Goal: Information Seeking & Learning: Learn about a topic

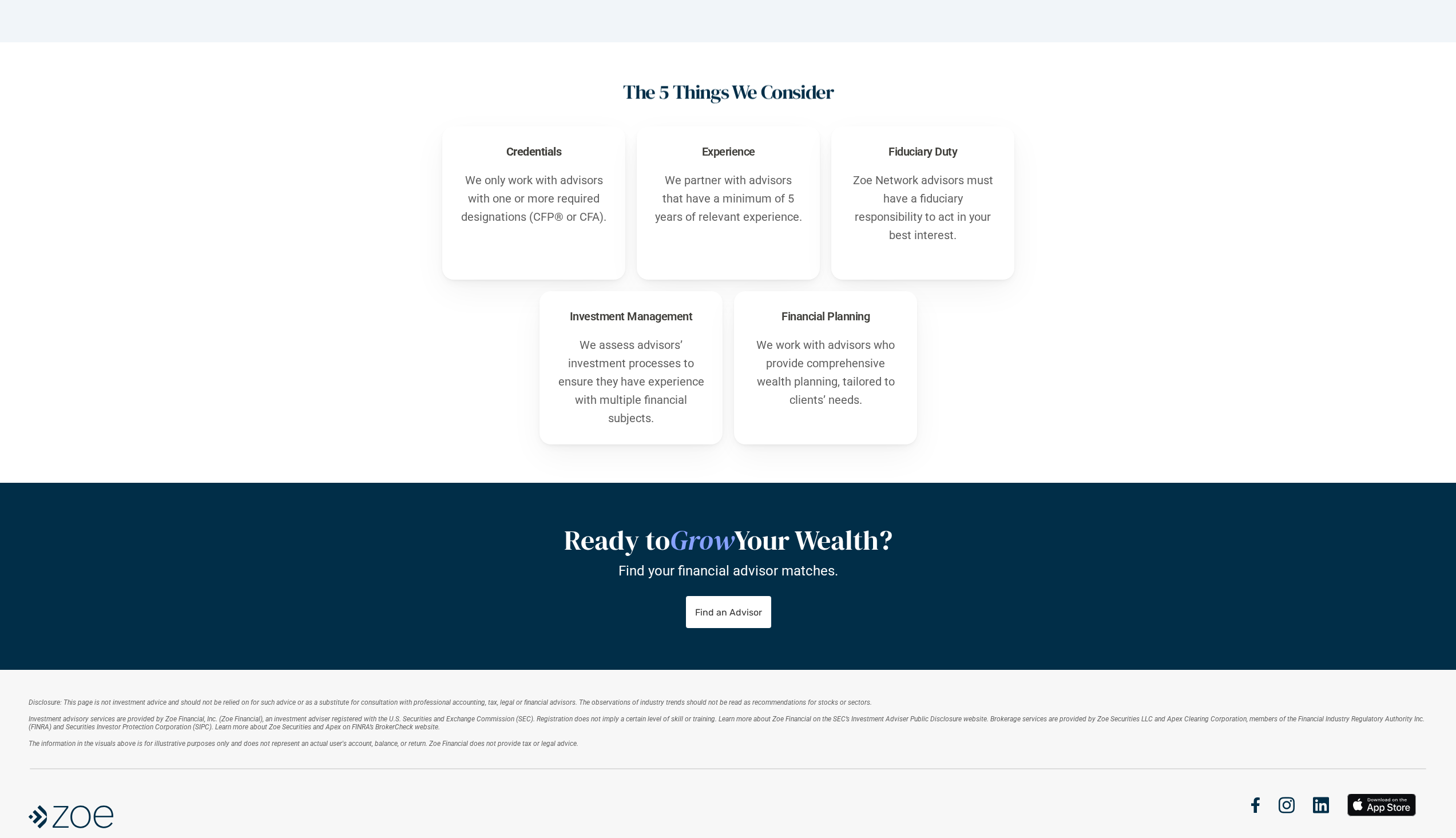
scroll to position [359, 0]
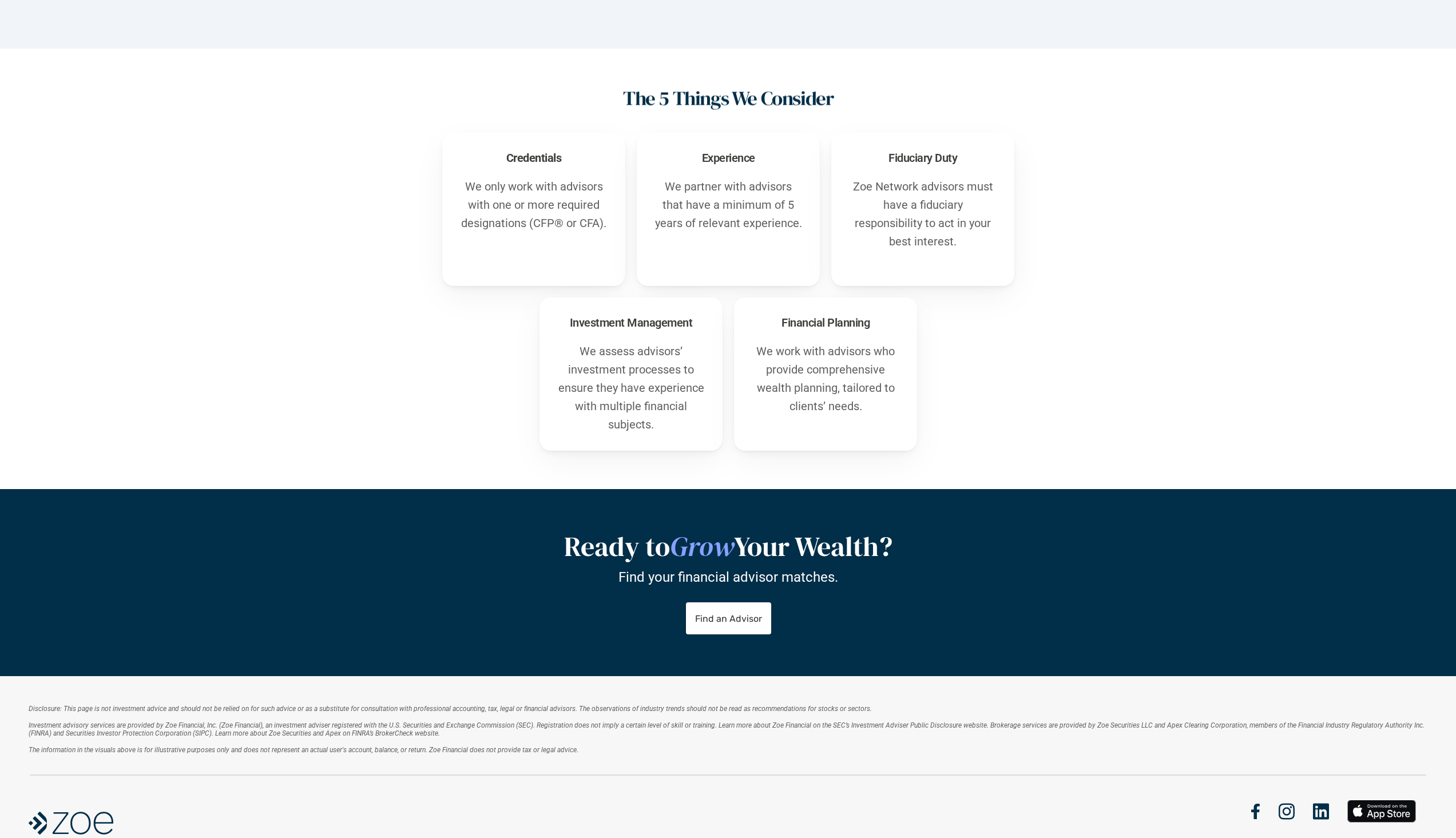
click at [1079, 523] on div "Ready to Grow Your Wealth? Find your financial advisor matches. Find an Advisor" at bounding box center [728, 583] width 1456 height 187
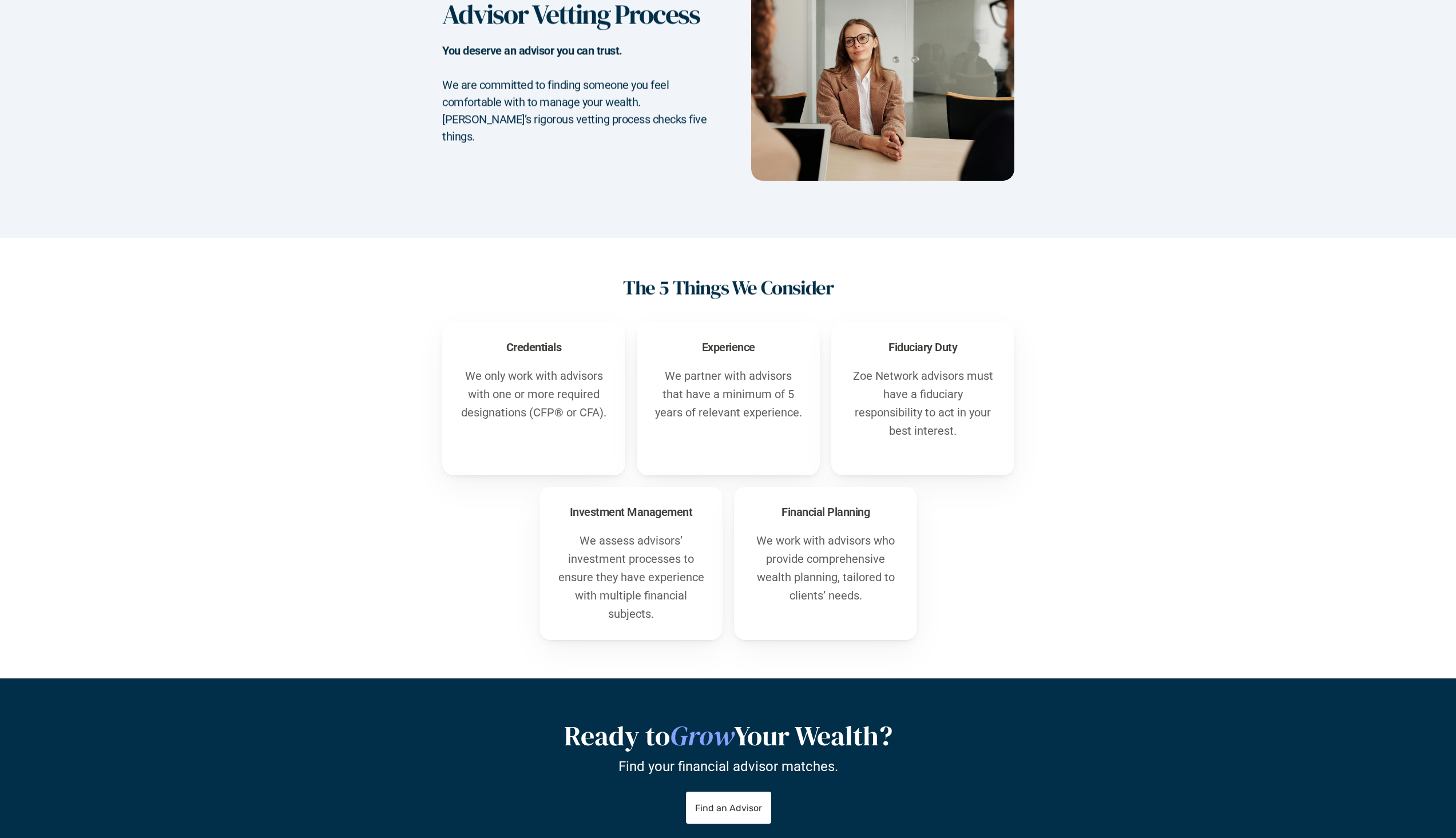
scroll to position [0, 0]
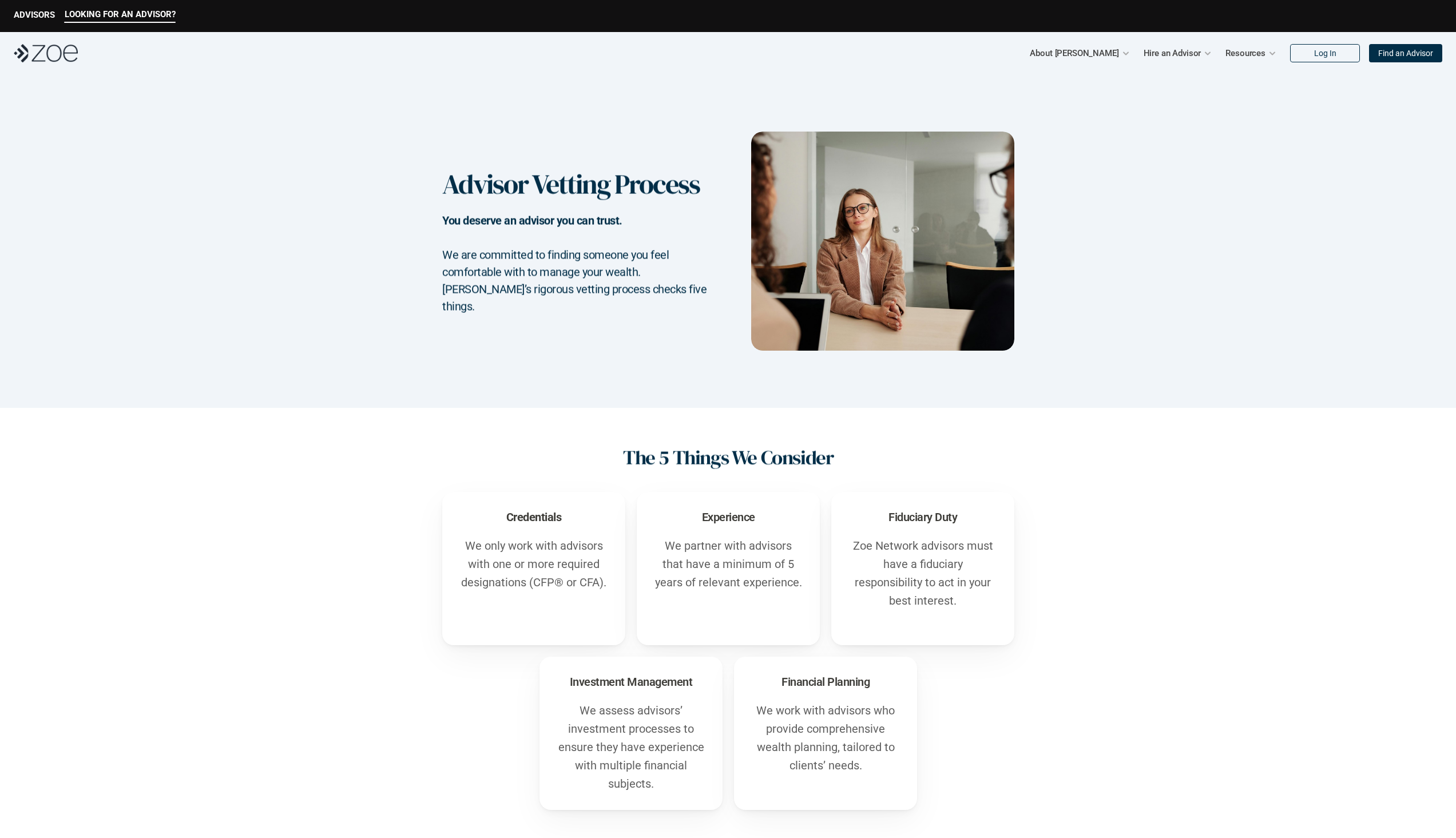
click at [563, 220] on div "Advisor Vetting Process You deserve an advisor you can trust. We are committed …" at bounding box center [573, 241] width 263 height 147
click at [540, 260] on h2 "We are committed to finding someone you feel comfortable with to manage your we…" at bounding box center [574, 279] width 264 height 68
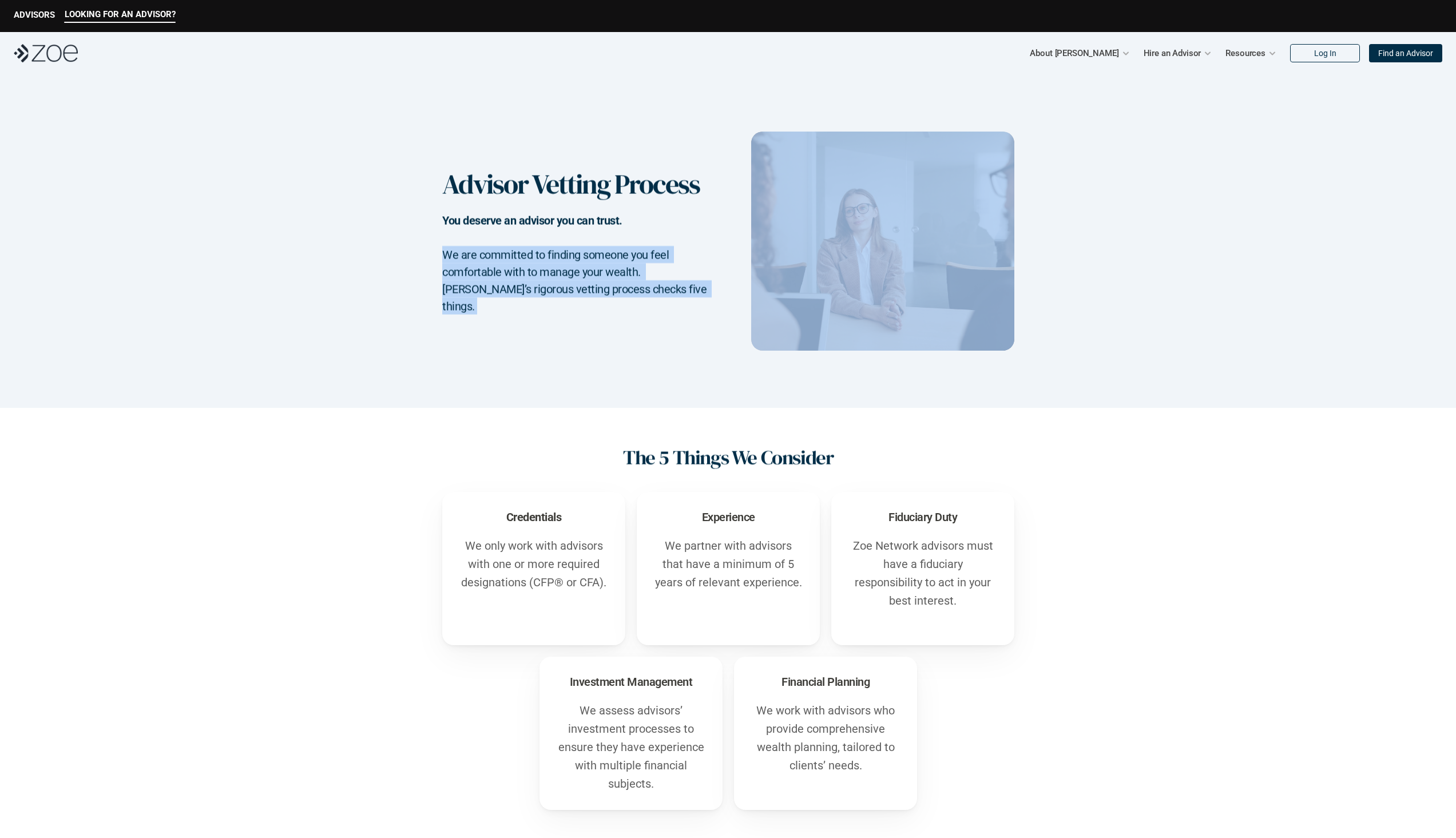
click at [540, 260] on h2 "We are committed to finding someone you feel comfortable with to manage your we…" at bounding box center [574, 279] width 264 height 68
click at [1193, 118] on div "Advisor Vetting Process You deserve an advisor you can trust. We are committed …" at bounding box center [728, 241] width 1456 height 333
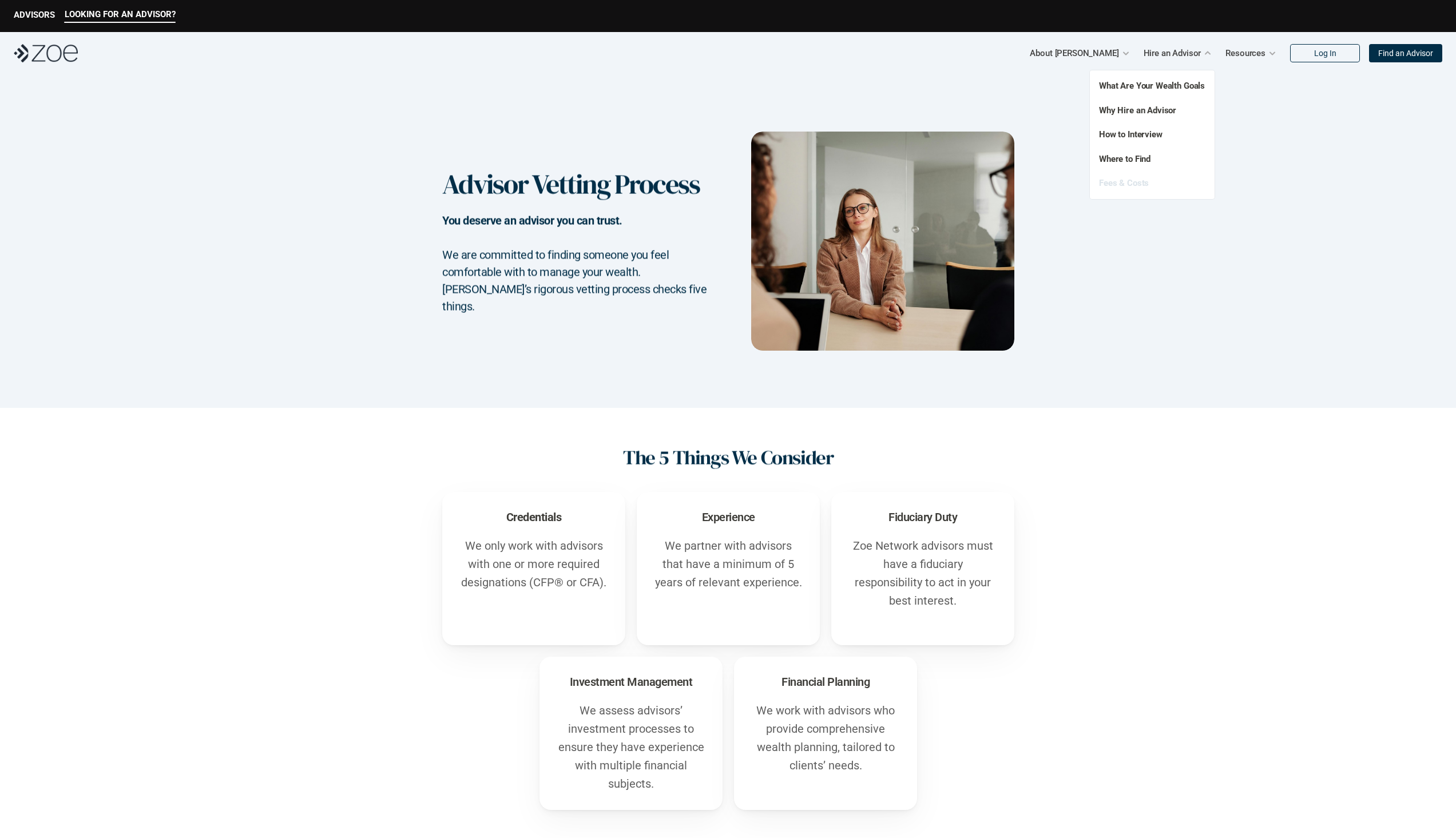
click at [1132, 182] on link "Fees & Costs" at bounding box center [1124, 183] width 50 height 11
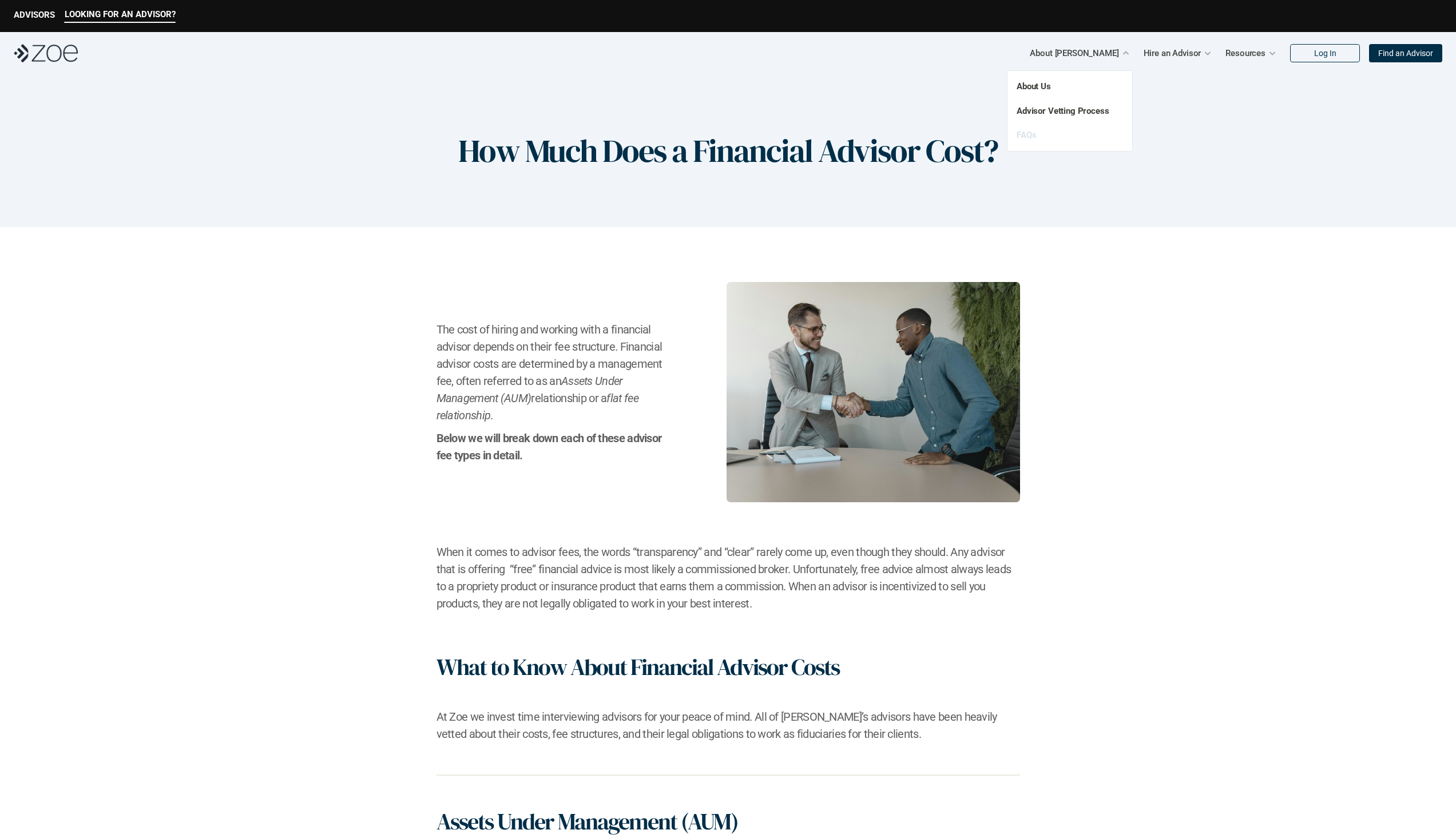
click at [1027, 136] on link "FAQs" at bounding box center [1026, 135] width 19 height 11
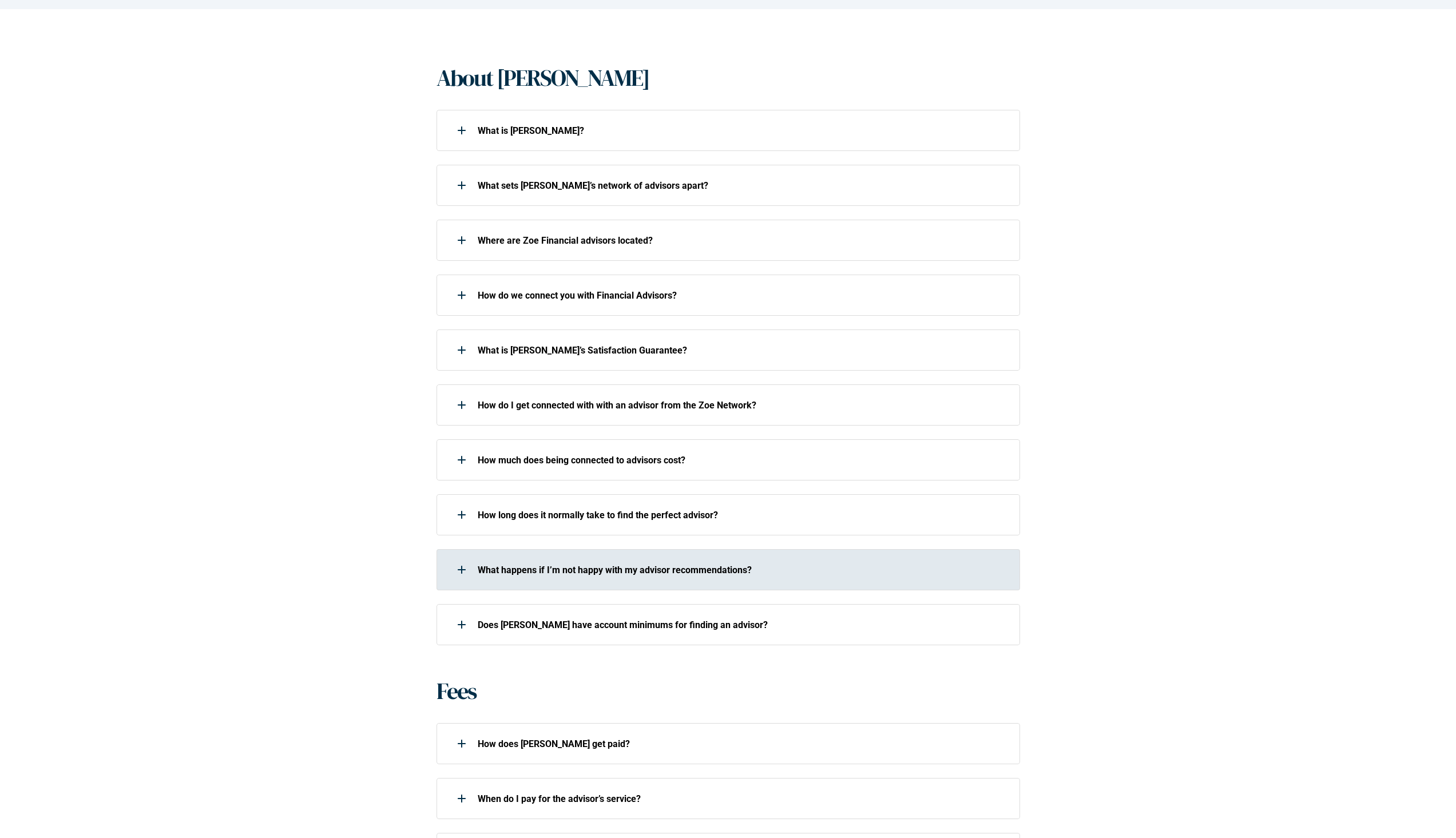
scroll to position [219, 0]
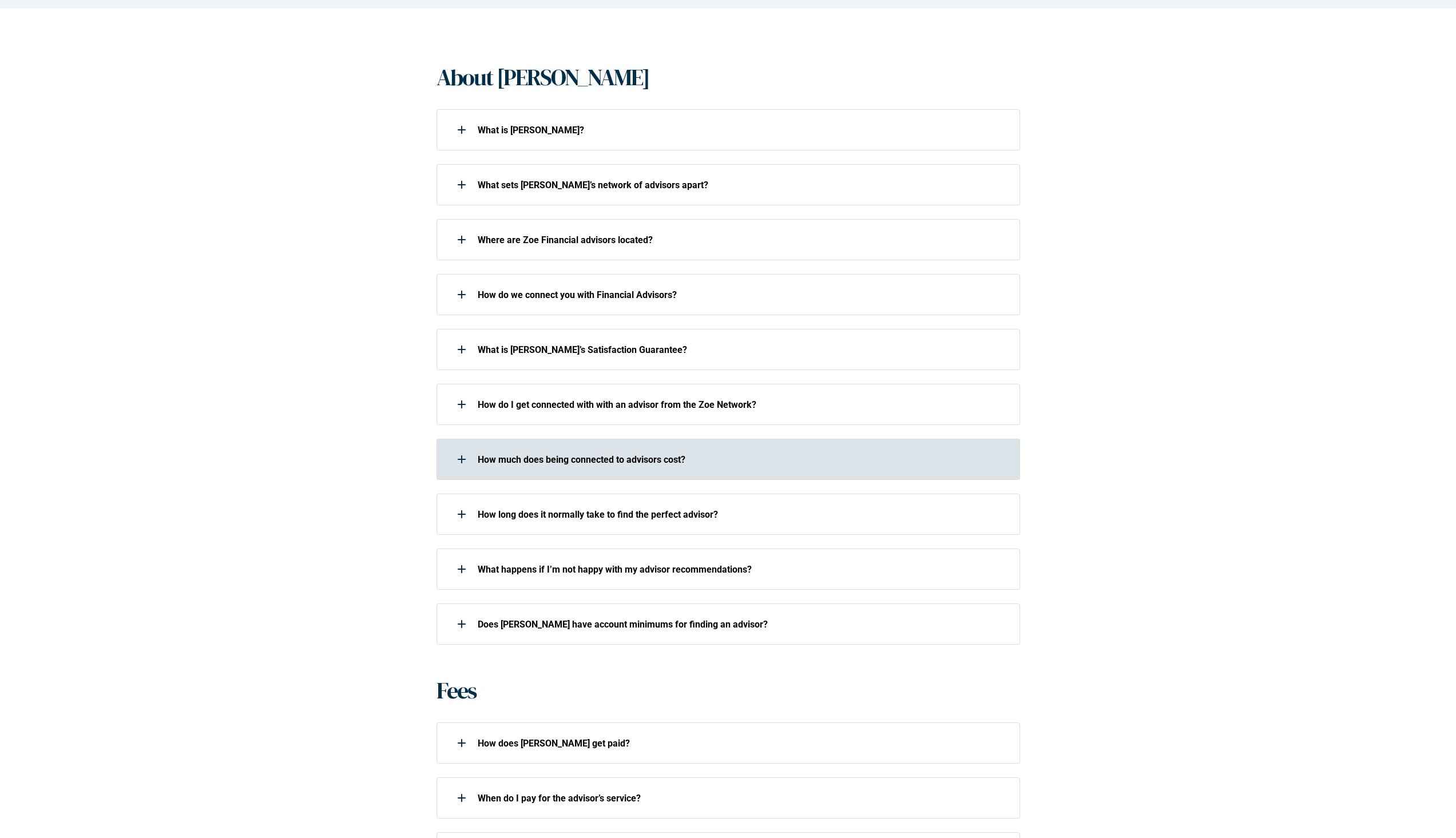
click at [619, 467] on div "How much does being connected to advisors cost?" at bounding box center [721, 459] width 569 height 23
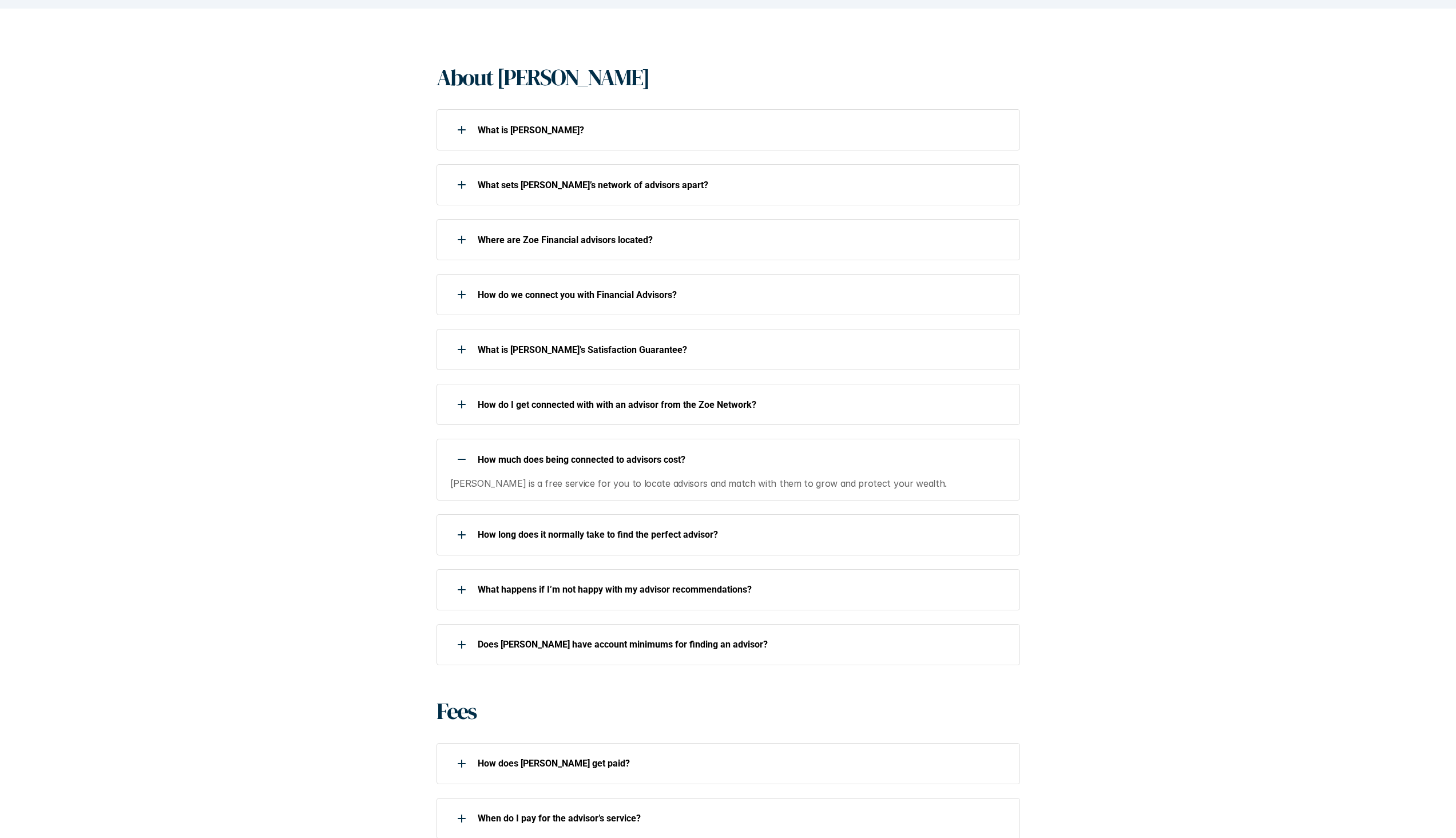
click at [619, 467] on div "How much does being connected to advisors cost?" at bounding box center [721, 459] width 569 height 23
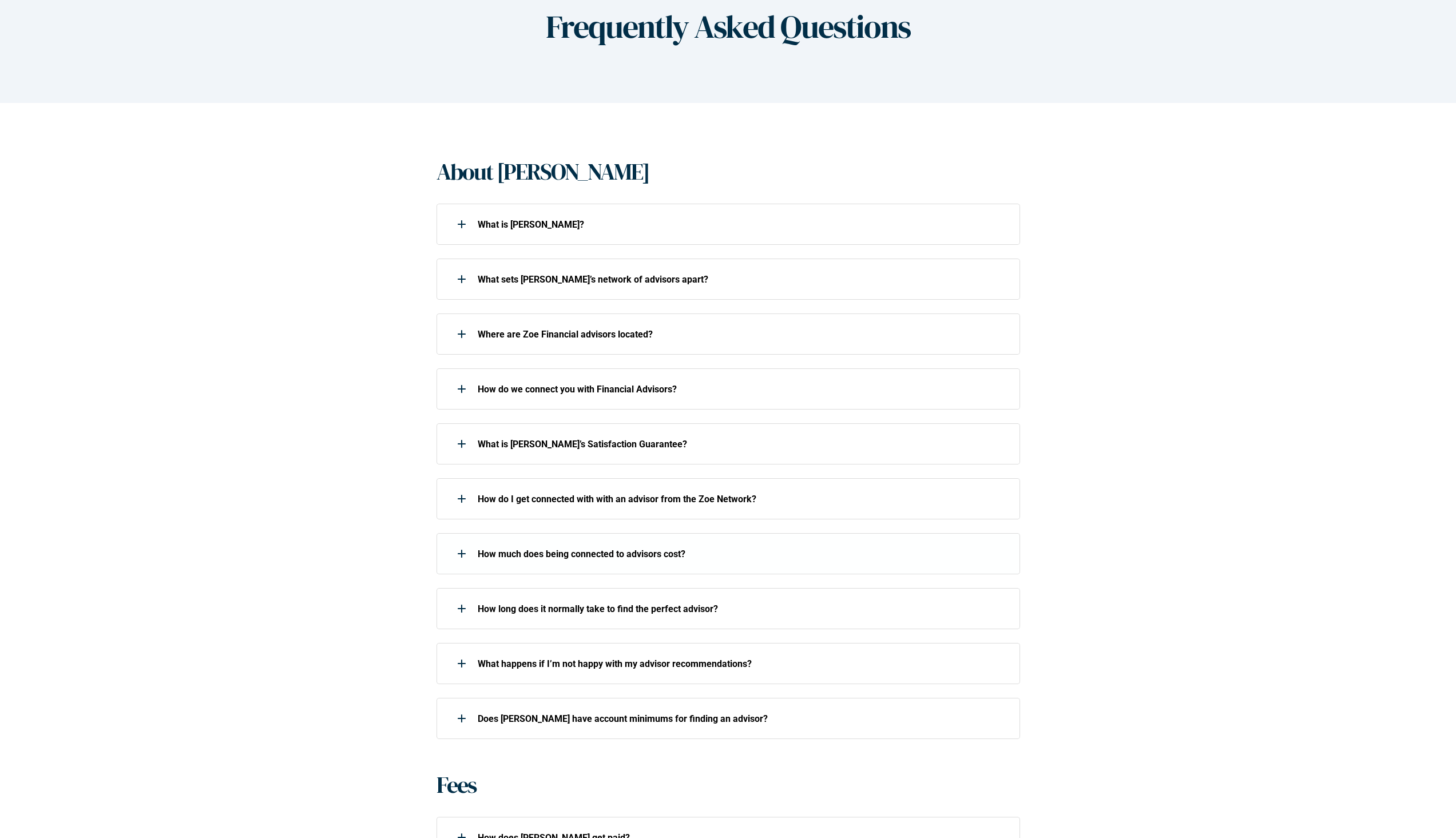
scroll to position [0, 0]
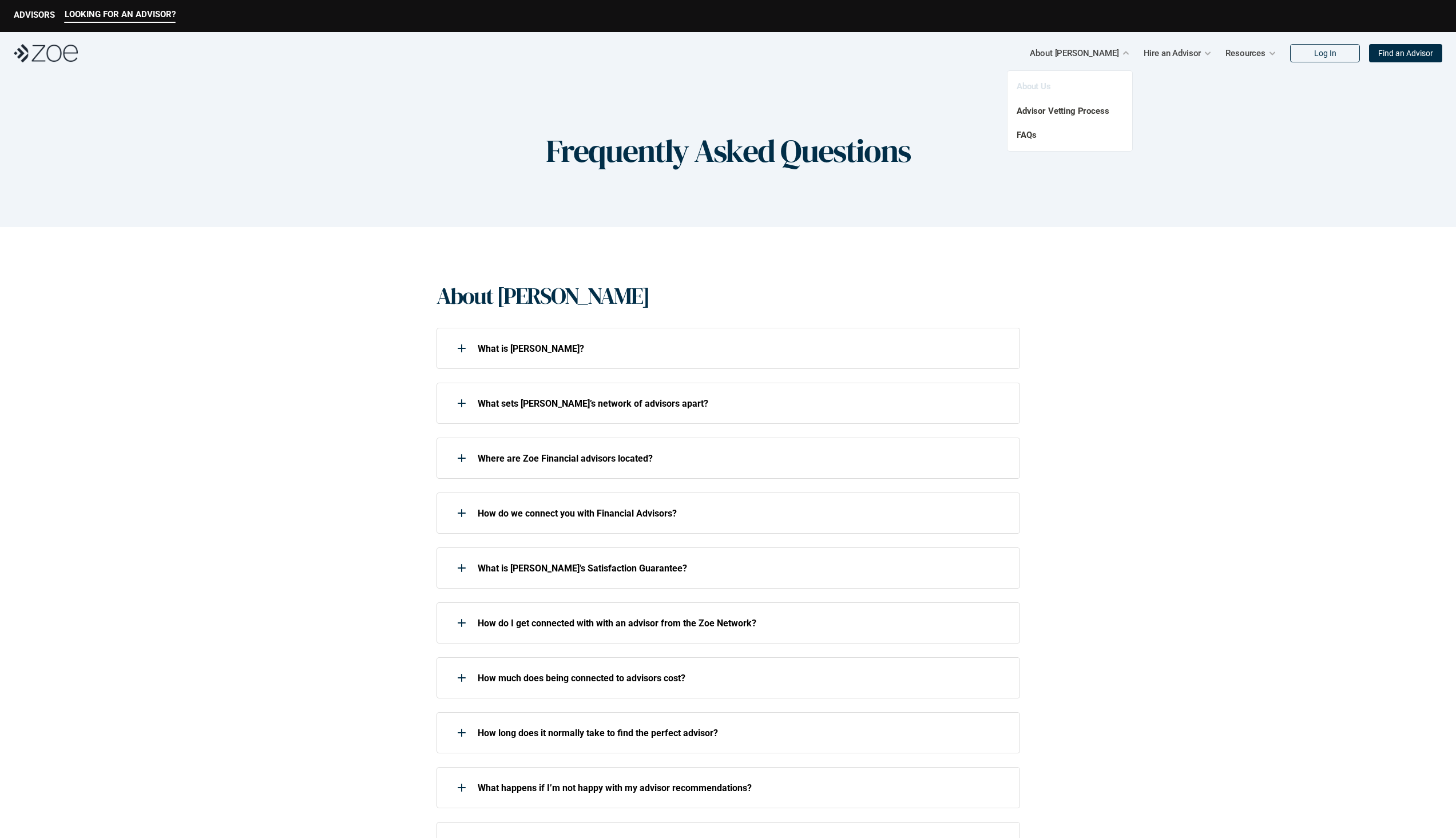
click at [1024, 84] on link "About Us" at bounding box center [1034, 86] width 35 height 11
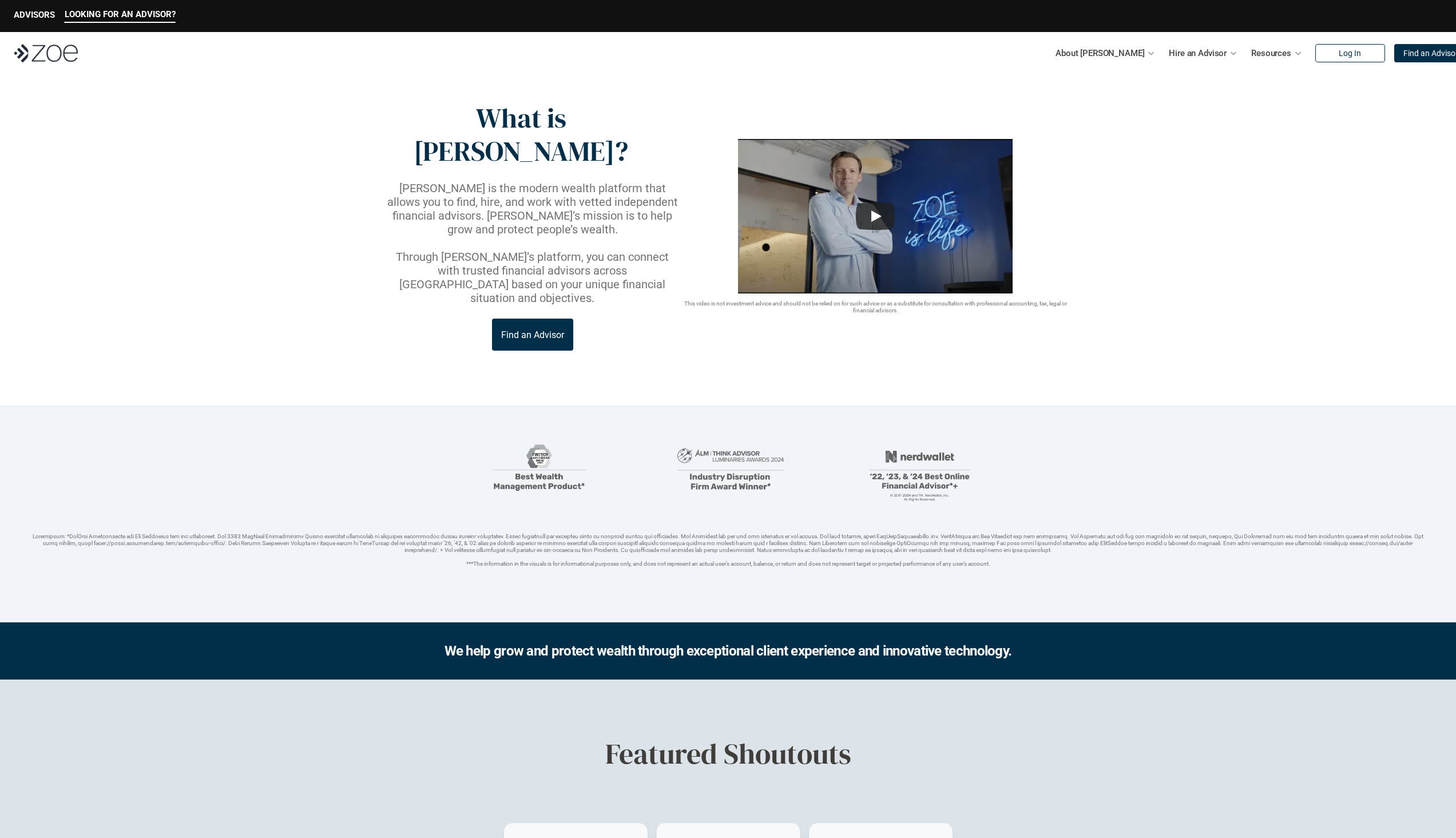
click at [1016, 265] on div "This video is not investment advice and should not be relied on for such advice…" at bounding box center [876, 226] width 391 height 175
click at [1035, 111] on link "Advisor Vetting Process" at bounding box center [1064, 111] width 93 height 11
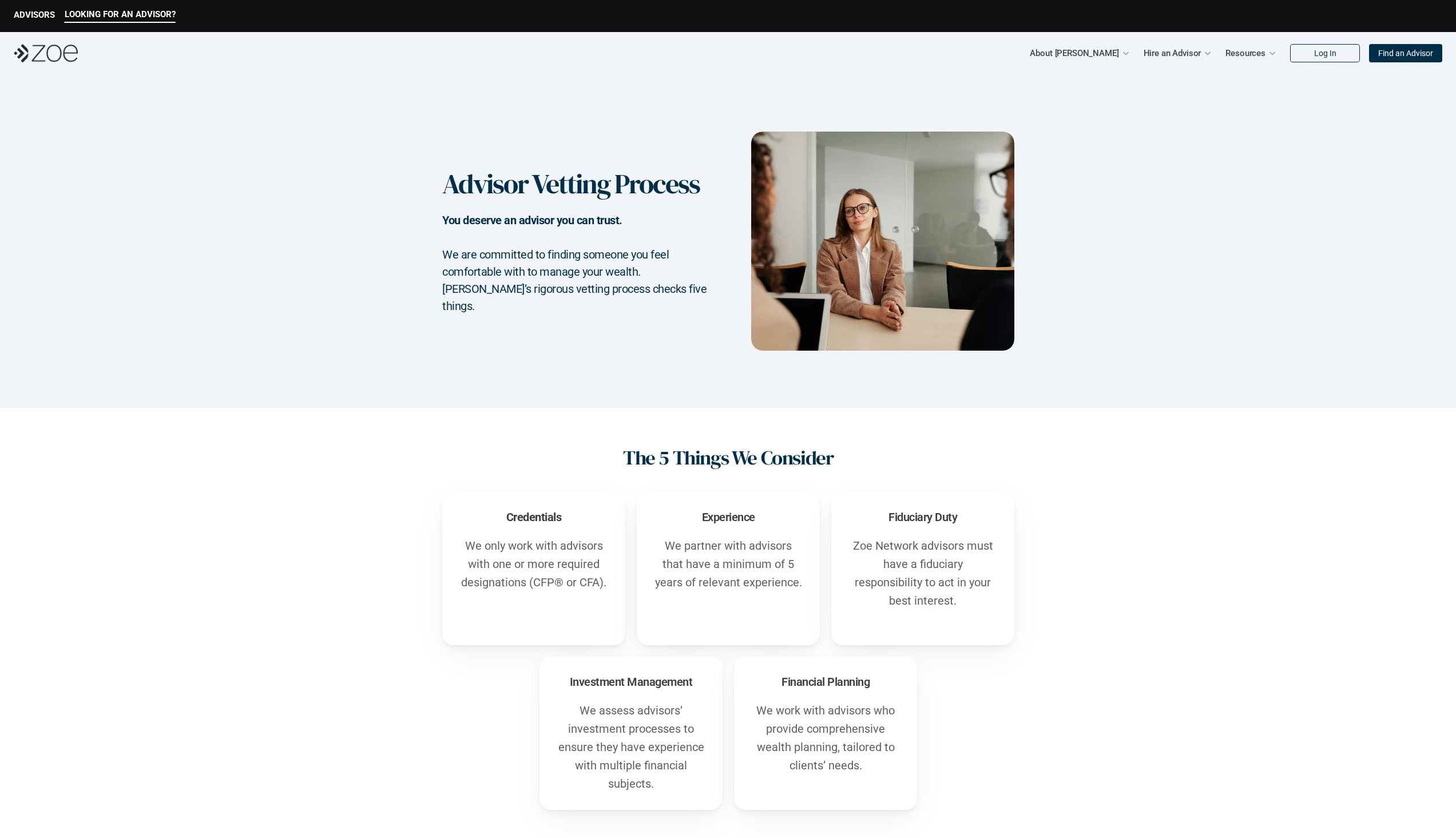
click at [1014, 120] on div "Advisor Vetting Process You deserve an advisor you can trust. We are committed …" at bounding box center [728, 241] width 1456 height 333
click at [850, 305] on img at bounding box center [882, 241] width 263 height 219
click at [45, 17] on p "ADVISORS" at bounding box center [34, 14] width 41 height 11
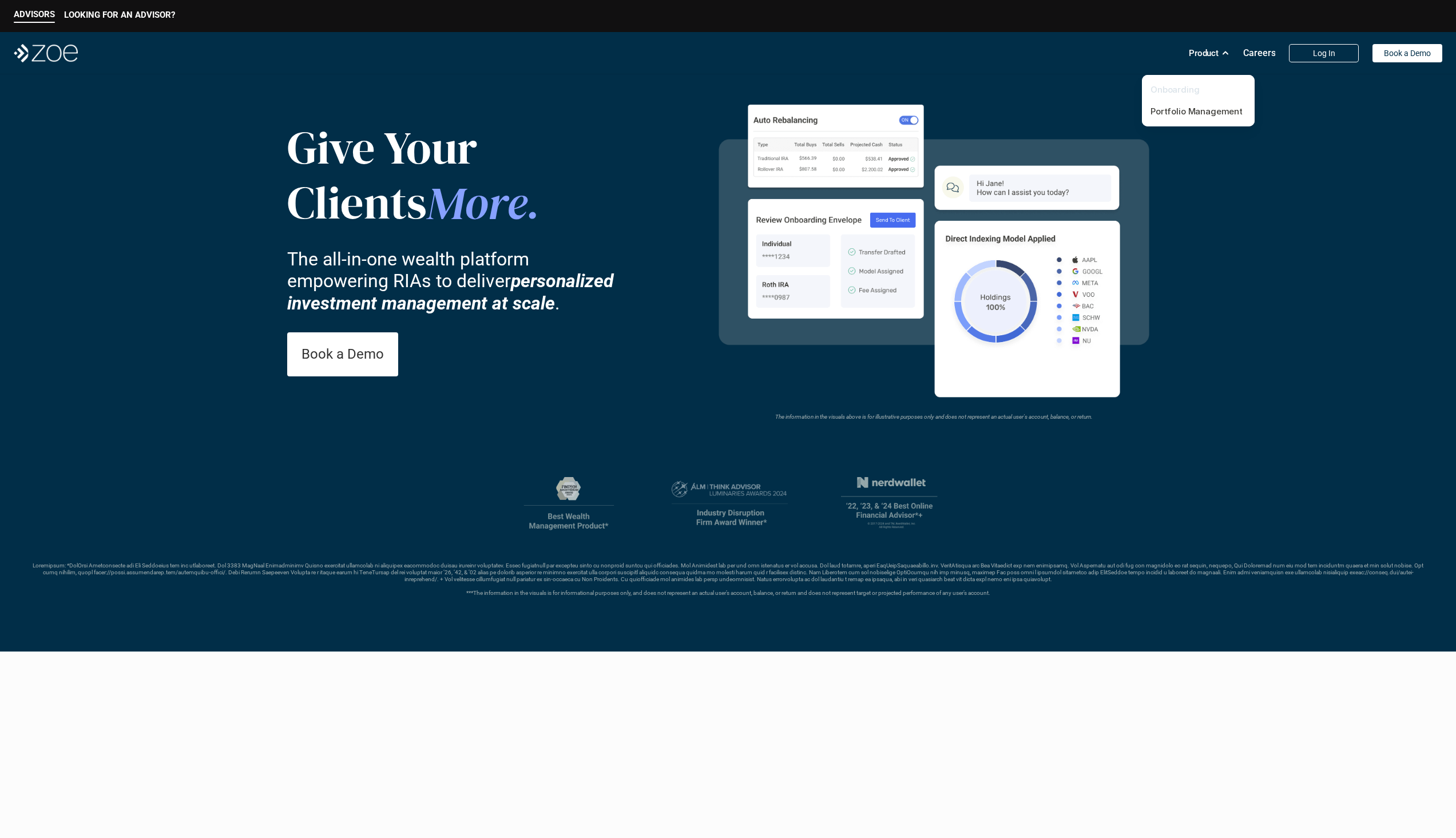
click at [1179, 94] on link "Onboarding" at bounding box center [1175, 89] width 49 height 11
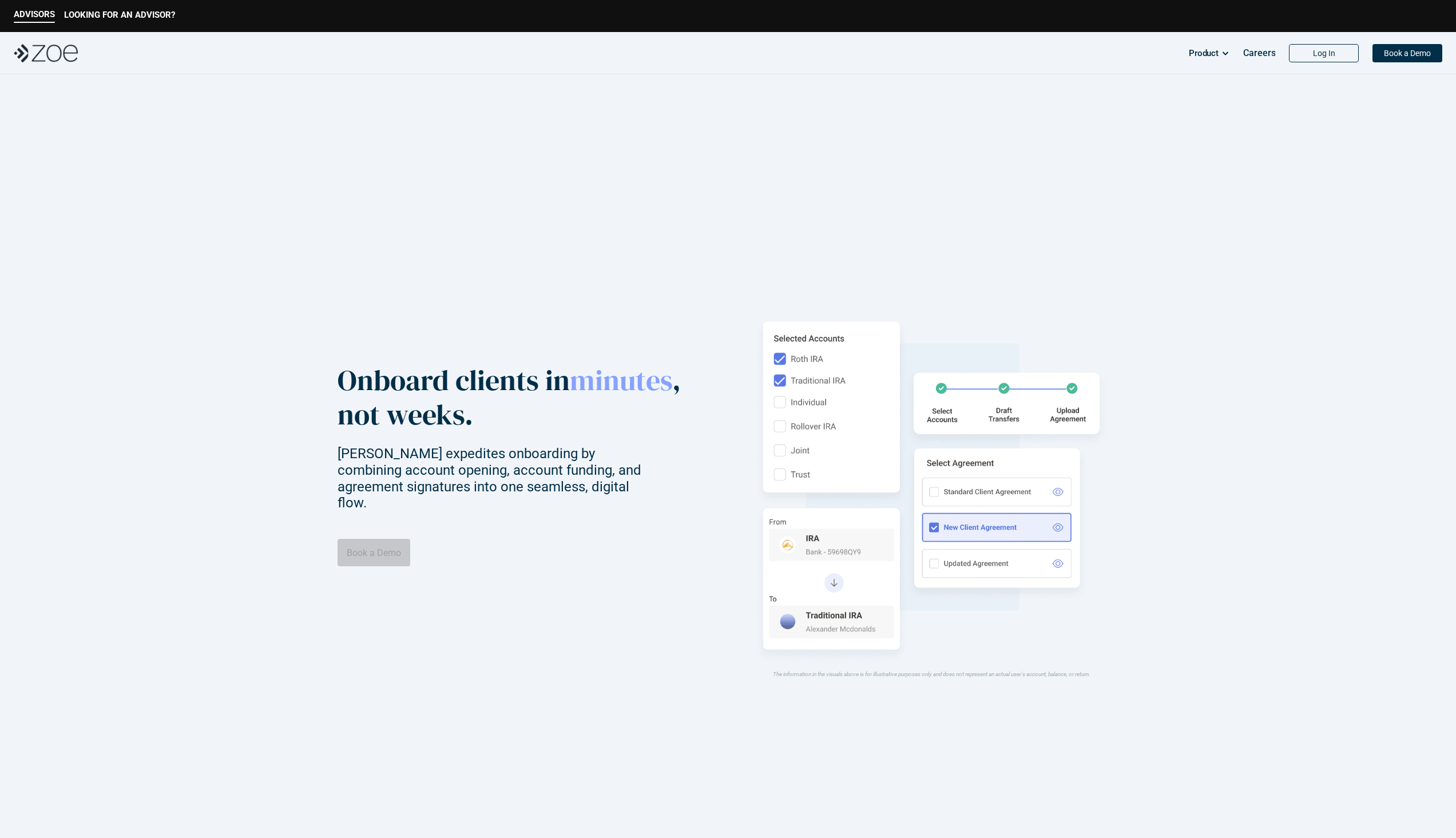
click at [365, 548] on p "Book a Demo" at bounding box center [374, 552] width 54 height 11
